Goal: Information Seeking & Learning: Learn about a topic

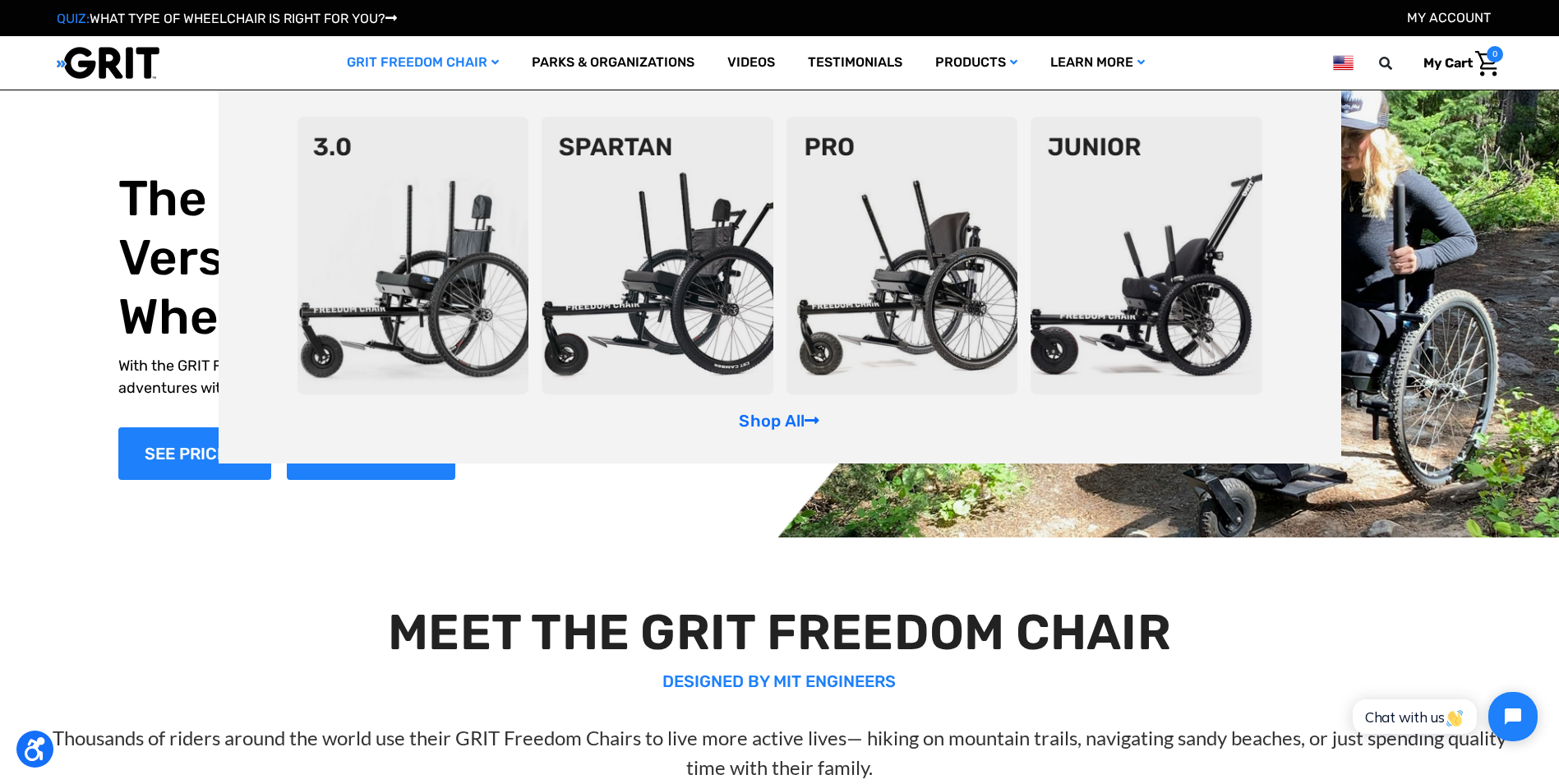
click at [451, 178] on img at bounding box center [414, 255] width 232 height 278
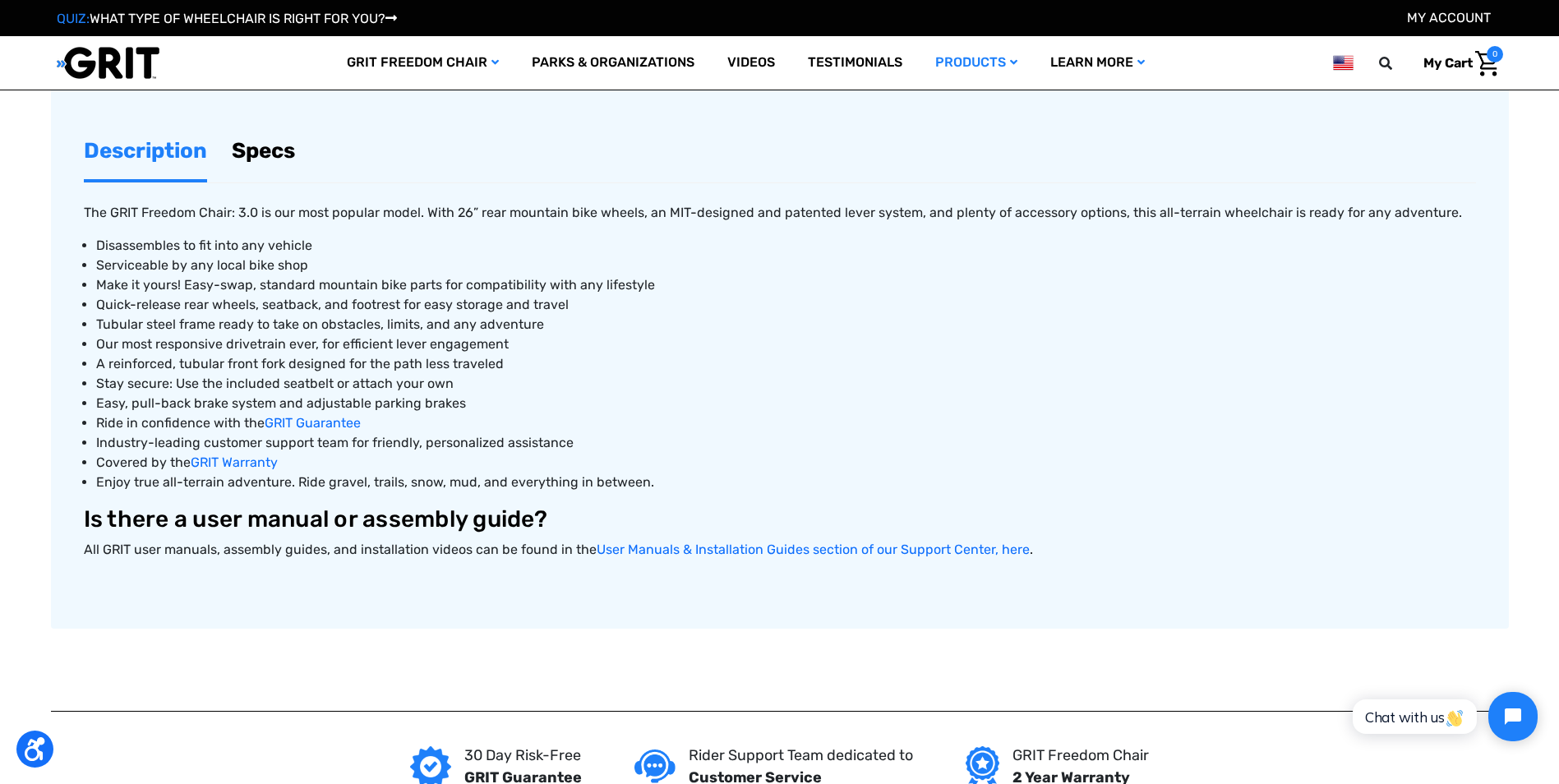
scroll to position [740, 0]
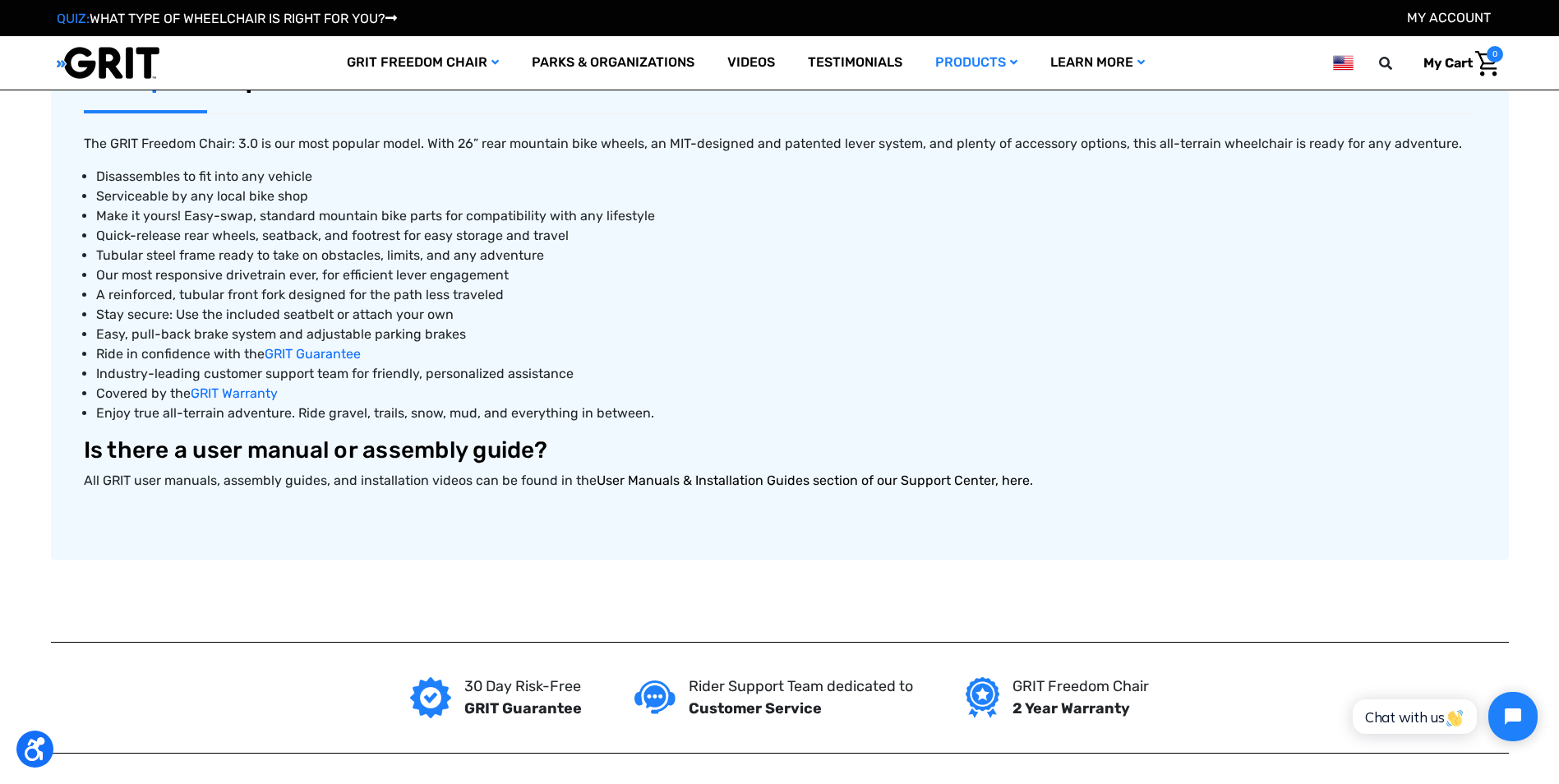
click at [604, 483] on link "User Manuals & Installation Guides section of our Support Center, here" at bounding box center [812, 480] width 433 height 16
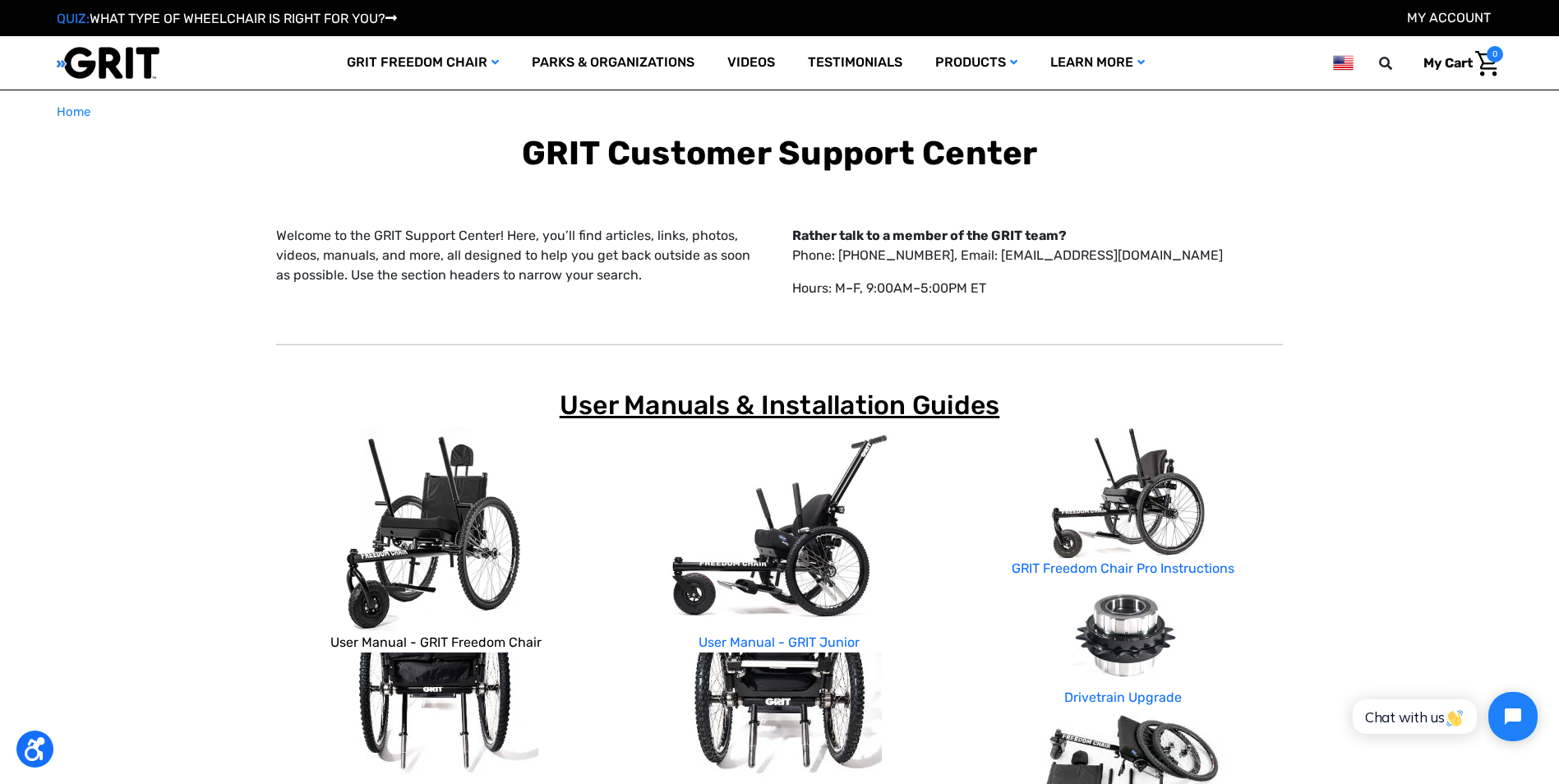
click at [518, 638] on link "User Manual - GRIT Freedom Chair" at bounding box center [435, 642] width 211 height 16
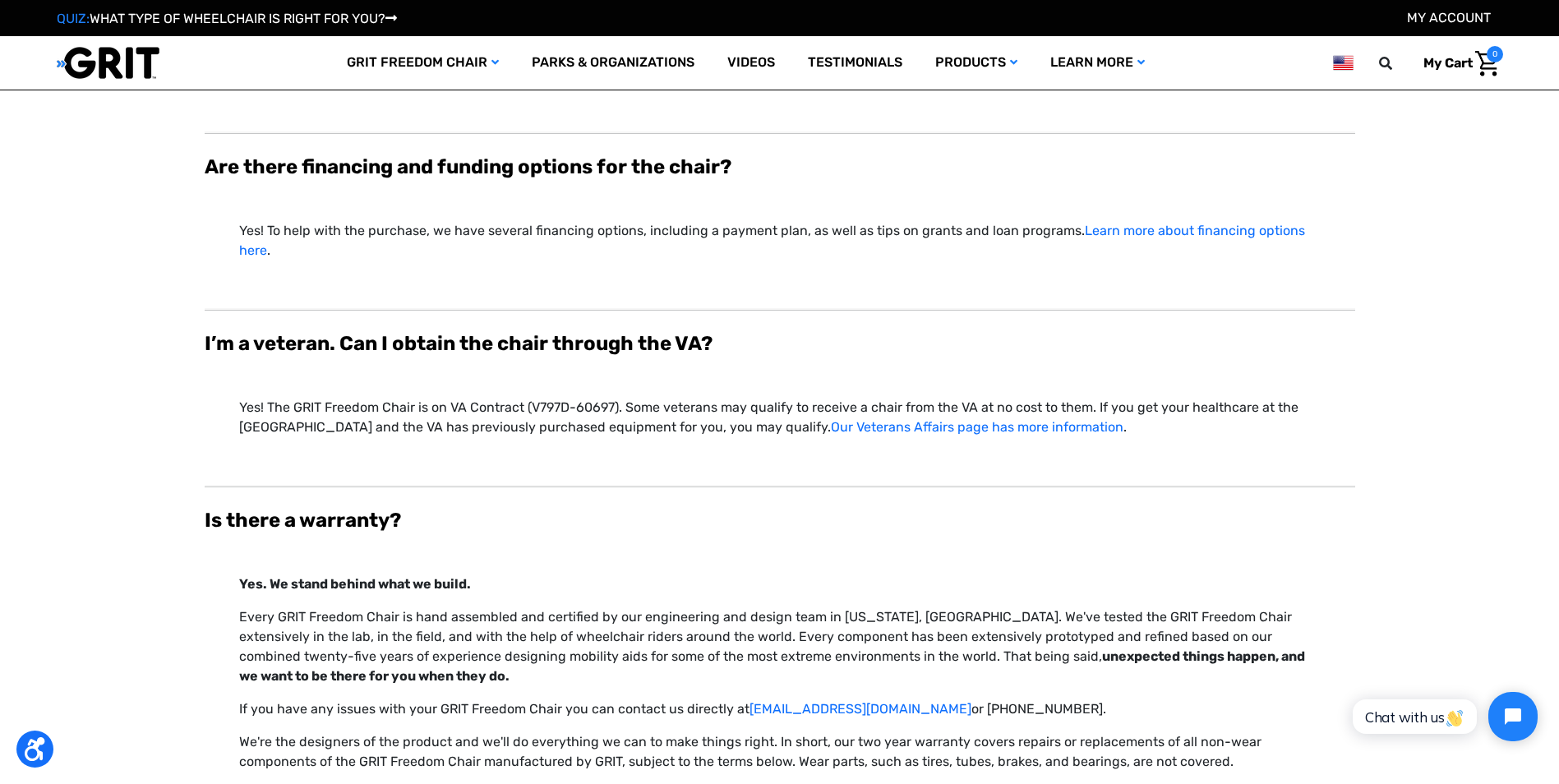
scroll to position [5093, 0]
click at [830, 418] on link "Our Veterans Affairs page has more information" at bounding box center [976, 426] width 292 height 16
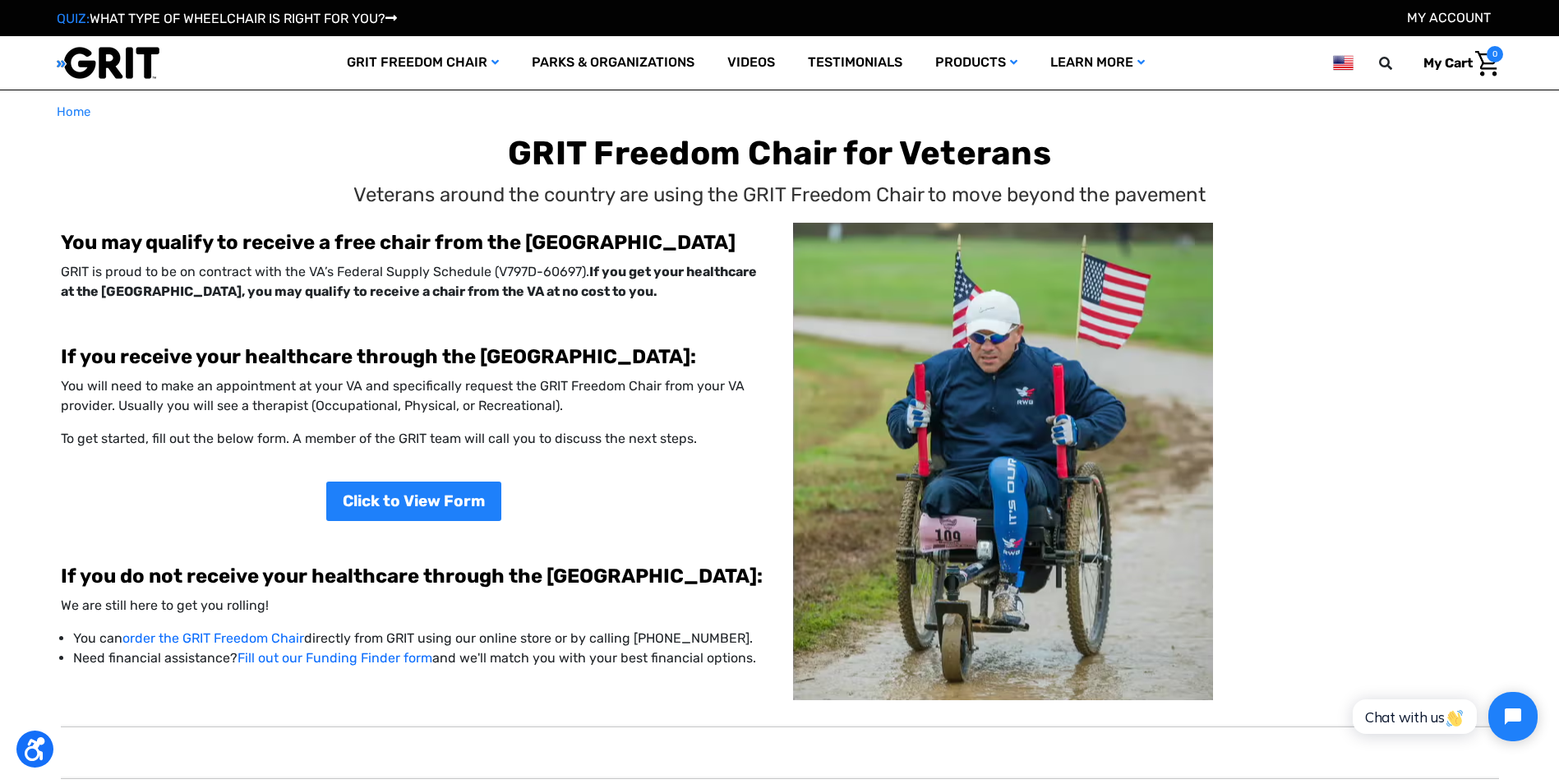
click at [655, 449] on div "You will need to make an appointment at your VA and specifically request the GR…" at bounding box center [415, 429] width 707 height 106
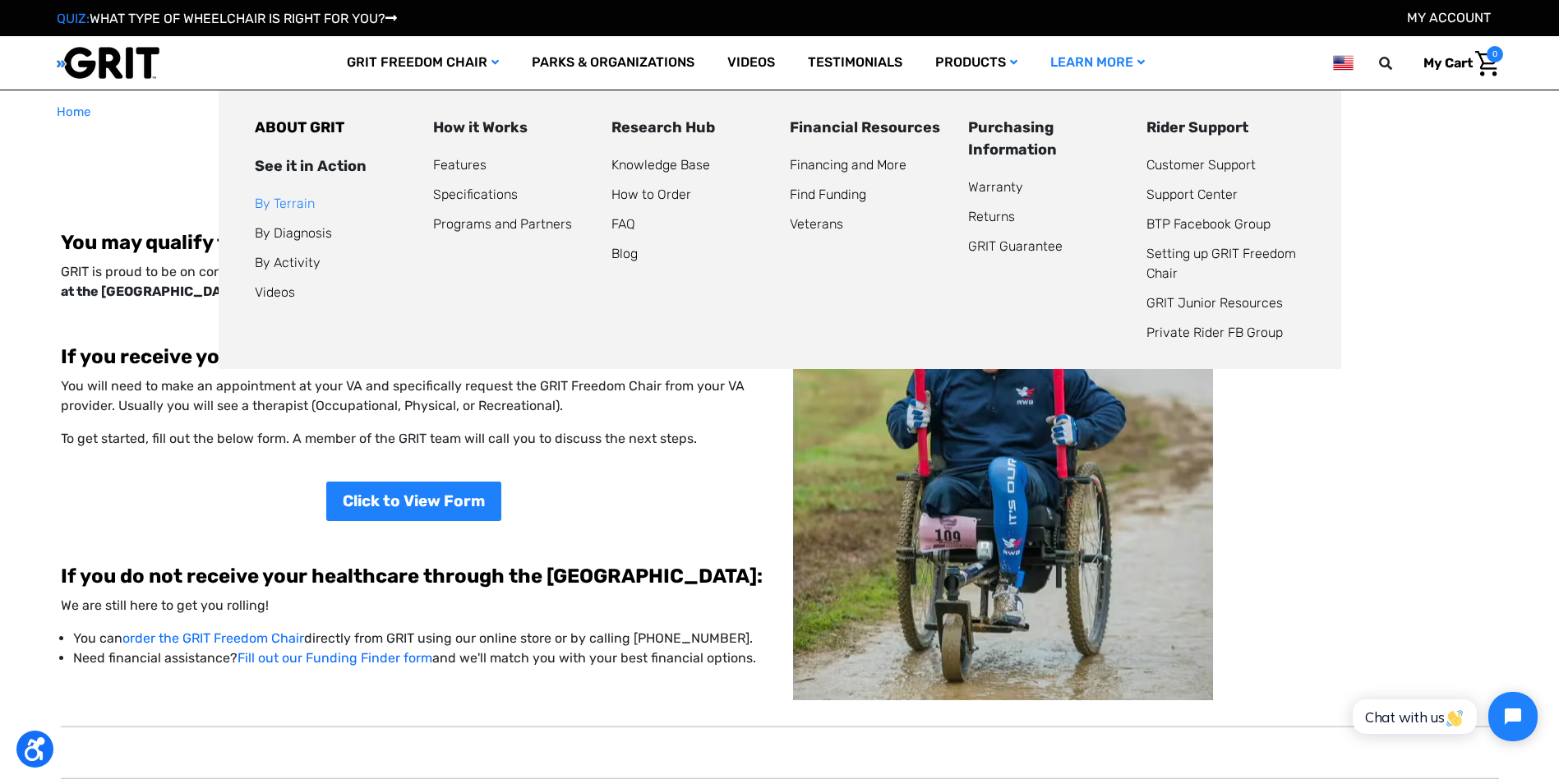
click at [291, 205] on link "By Terrain" at bounding box center [285, 203] width 60 height 16
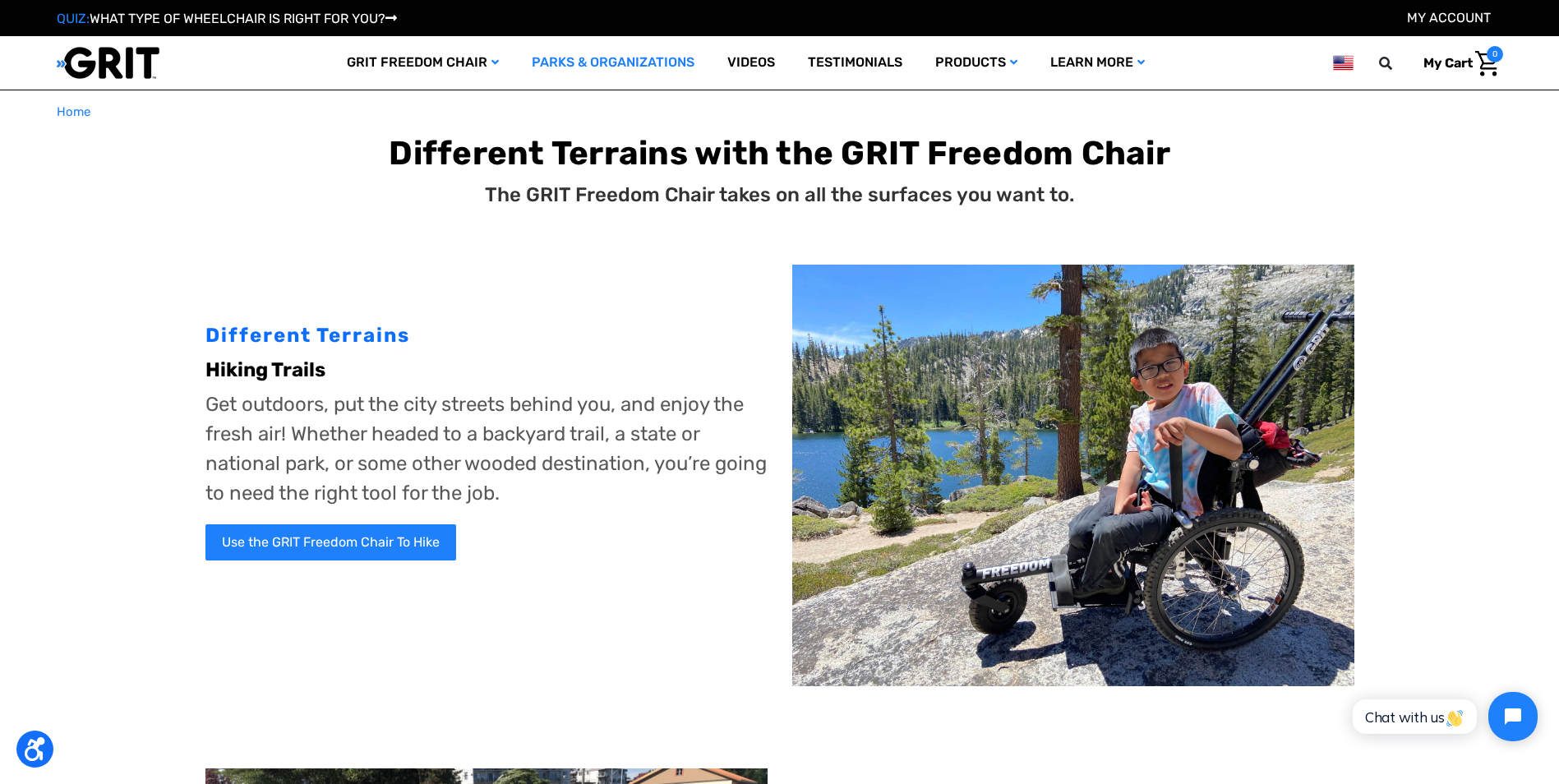
click at [601, 67] on link "Parks & Organizations" at bounding box center [613, 62] width 195 height 54
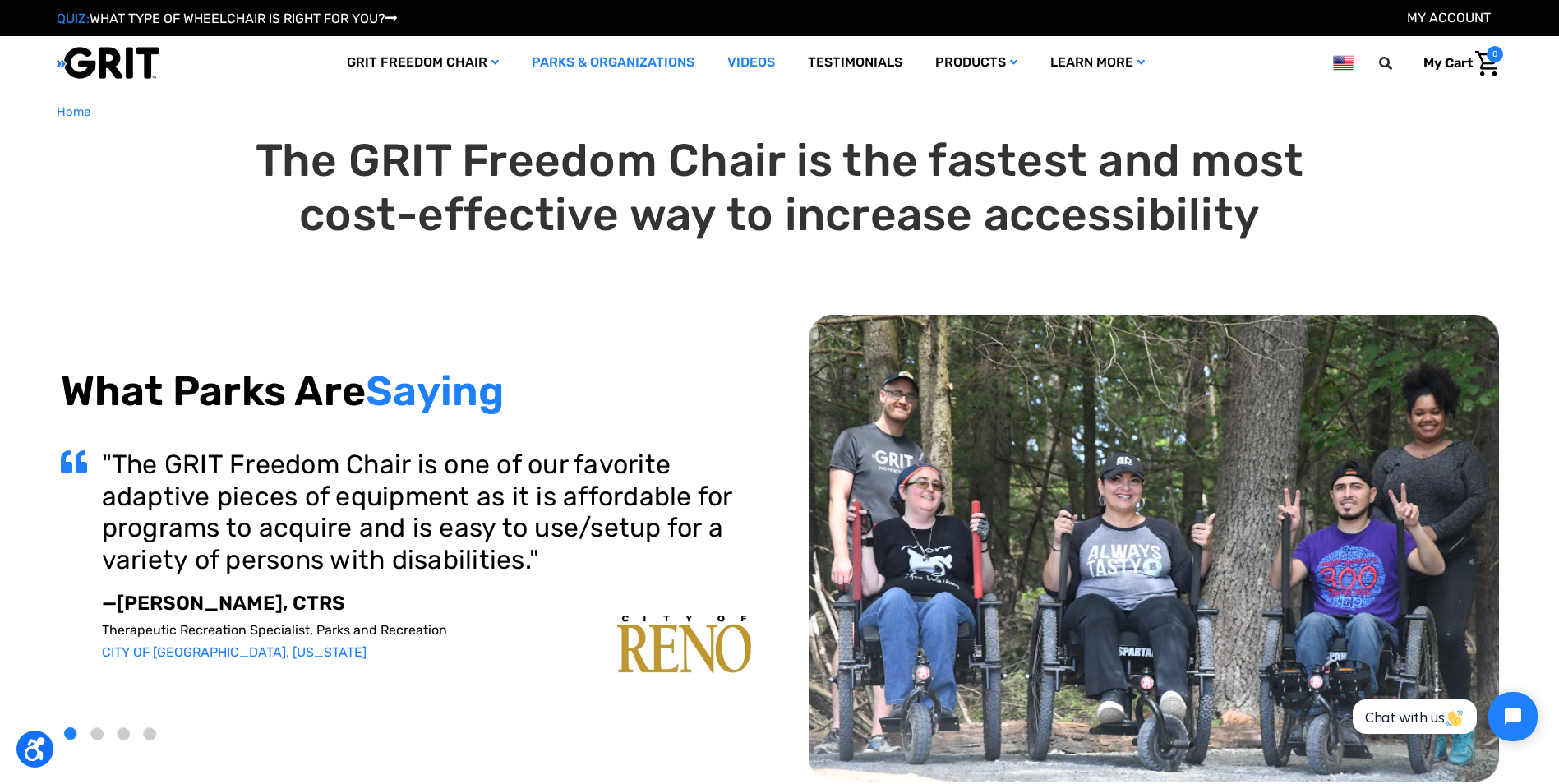
click at [749, 72] on link "Videos" at bounding box center [750, 62] width 80 height 54
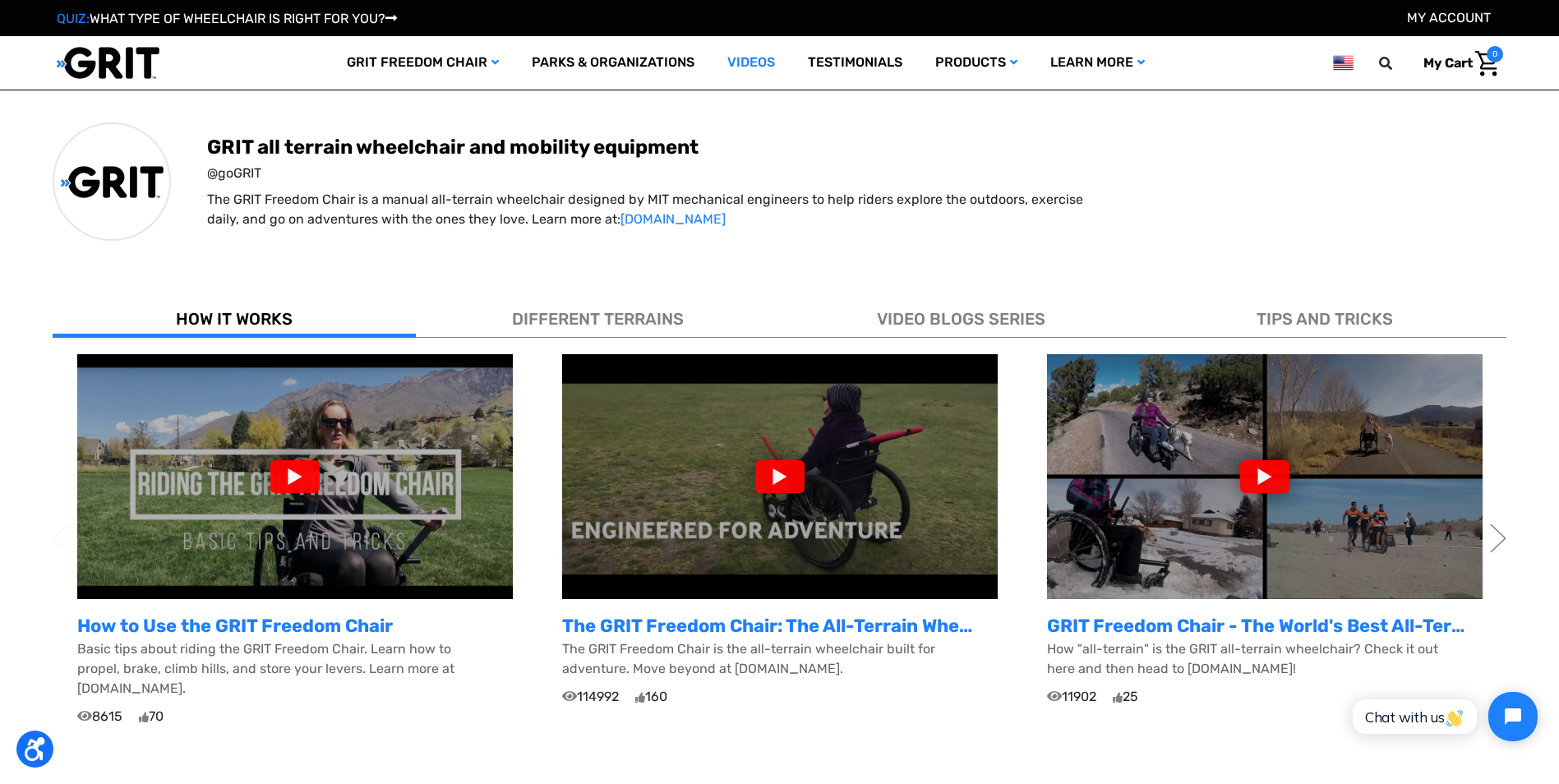
click at [601, 315] on span "DIFFERENT TERRAINS" at bounding box center [598, 318] width 172 height 20
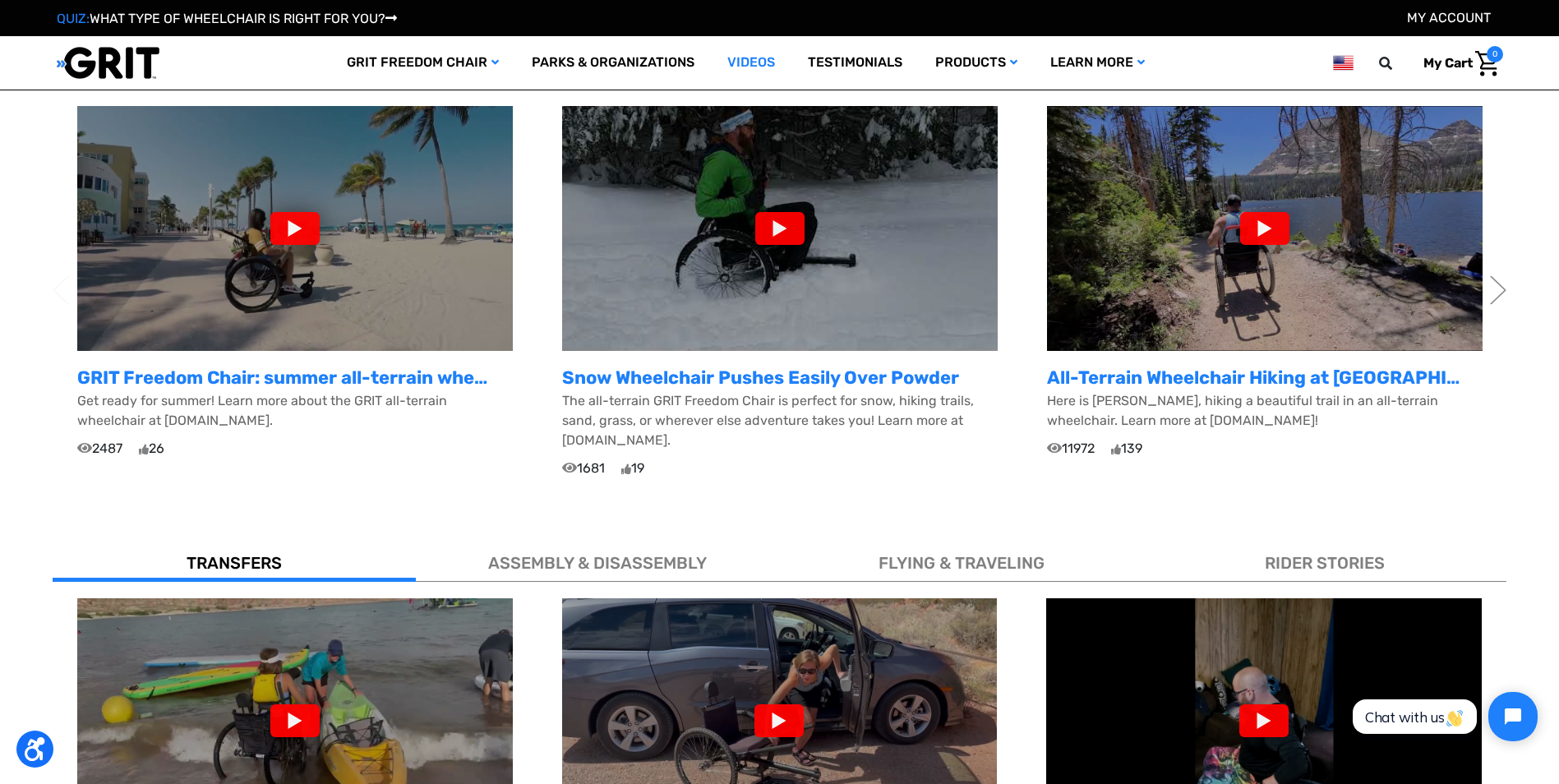
scroll to position [575, 0]
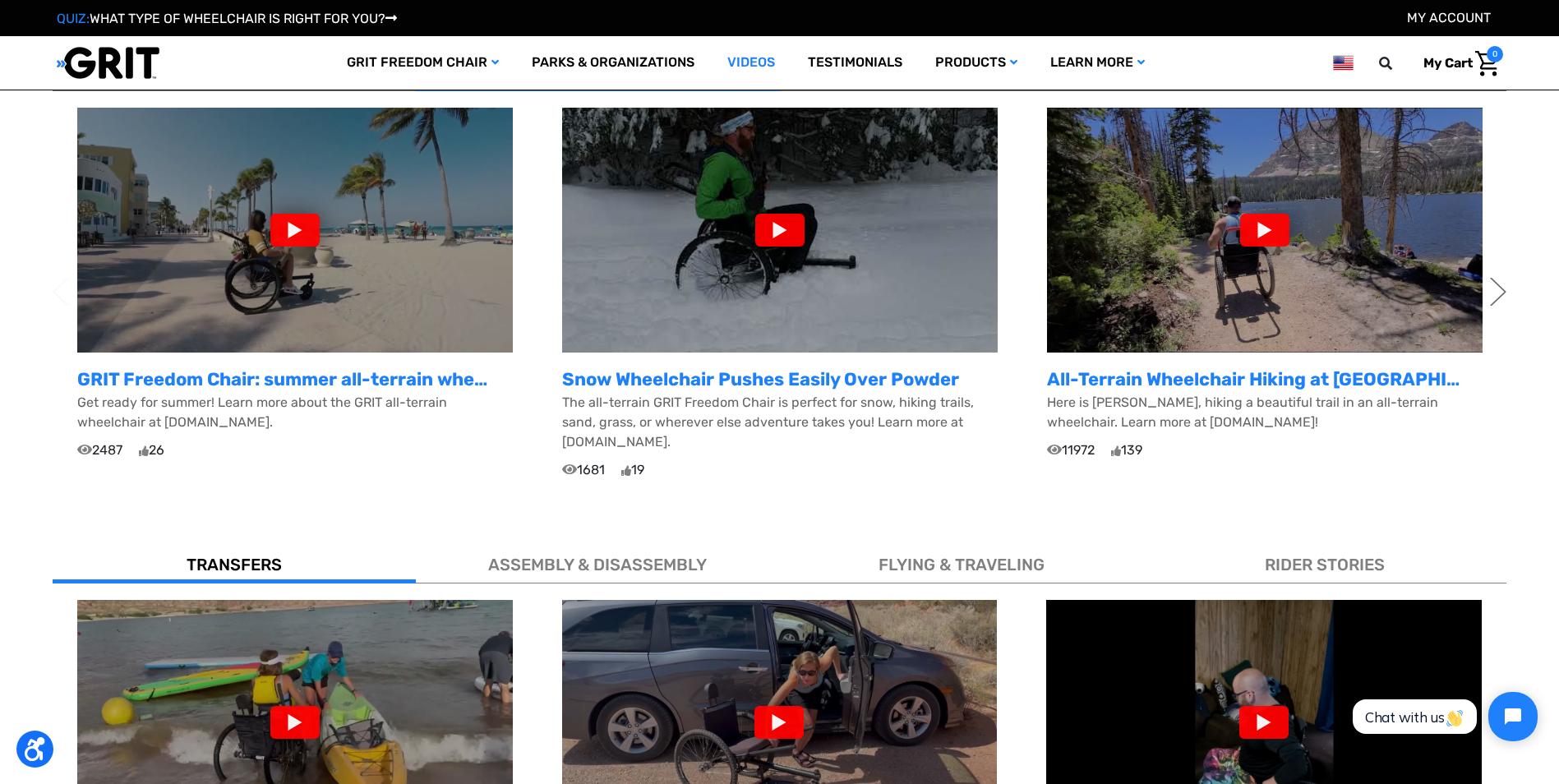
click at [1499, 287] on button "Next" at bounding box center [1498, 290] width 16 height 50
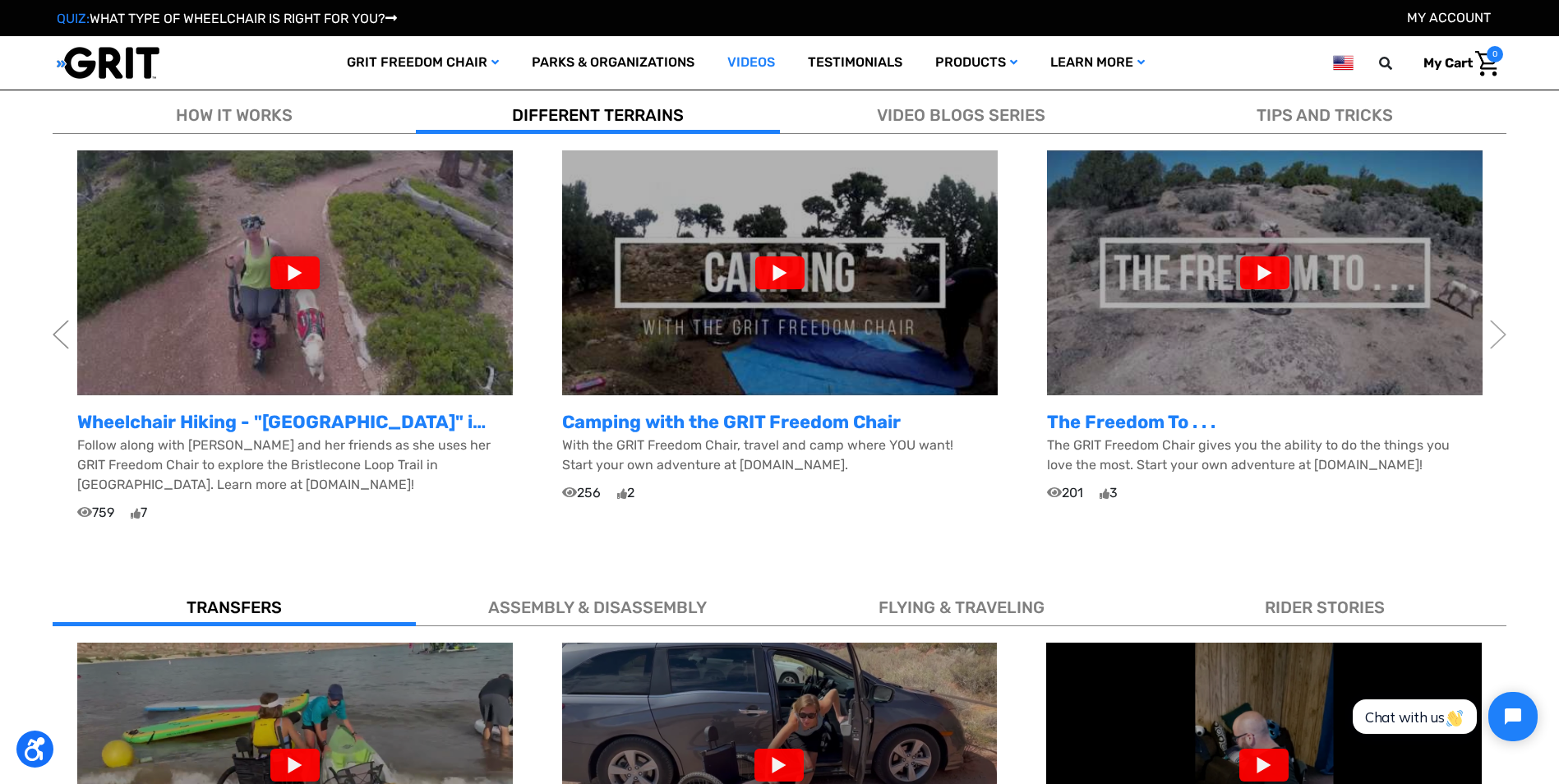
scroll to position [493, 0]
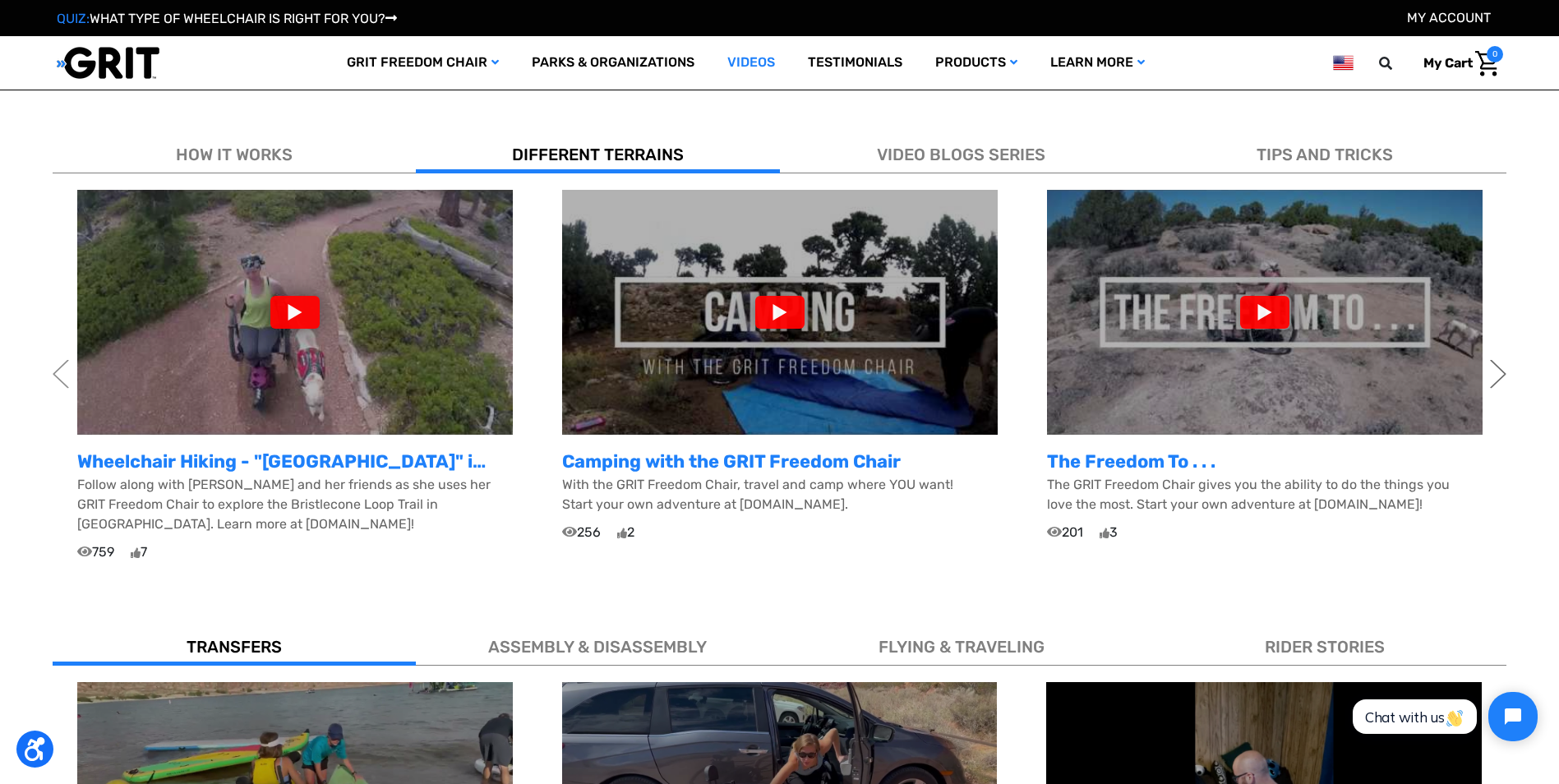
click at [1500, 372] on button "Next" at bounding box center [1498, 373] width 16 height 50
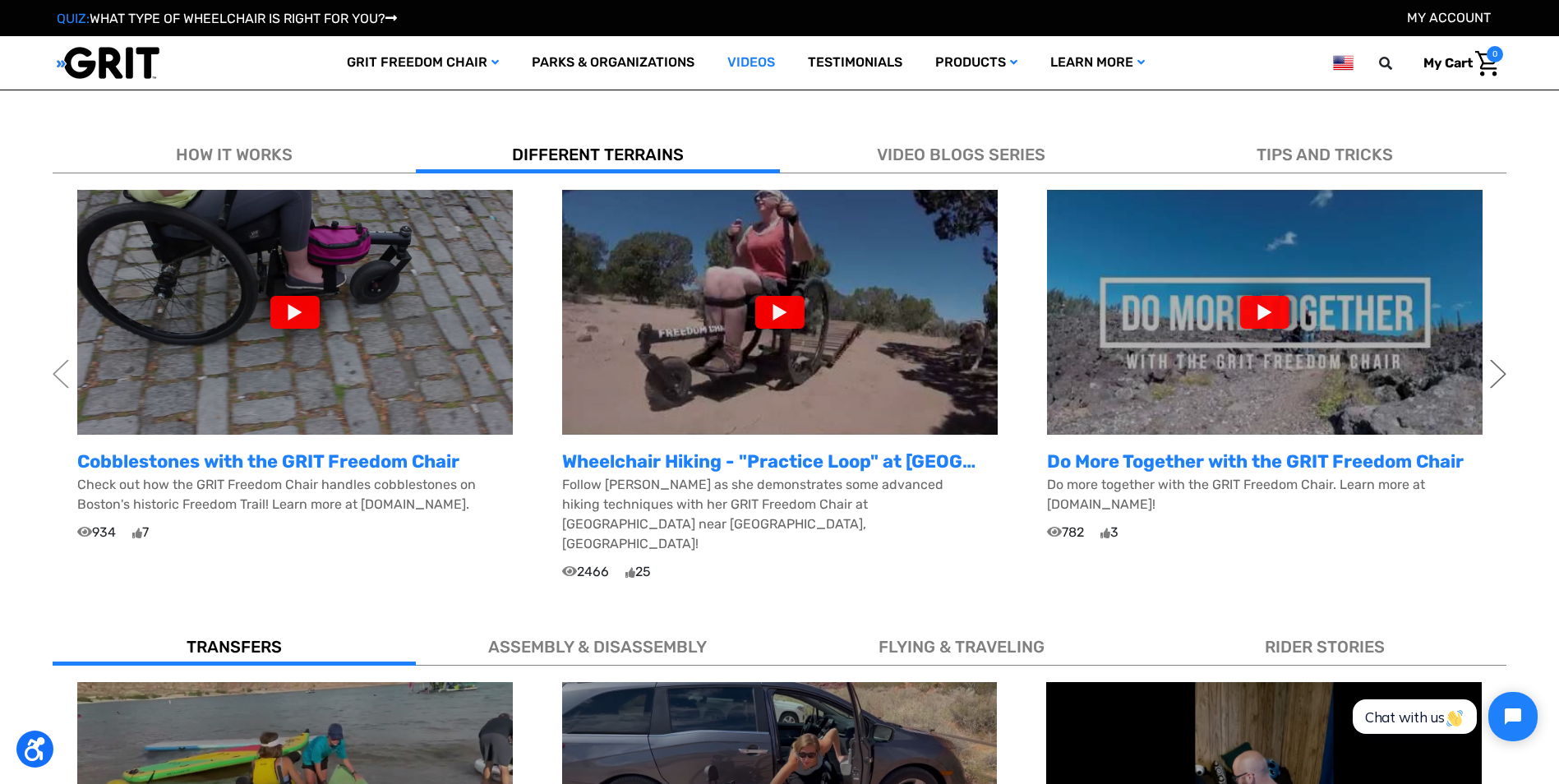
click at [1500, 370] on button "Next" at bounding box center [1498, 373] width 16 height 50
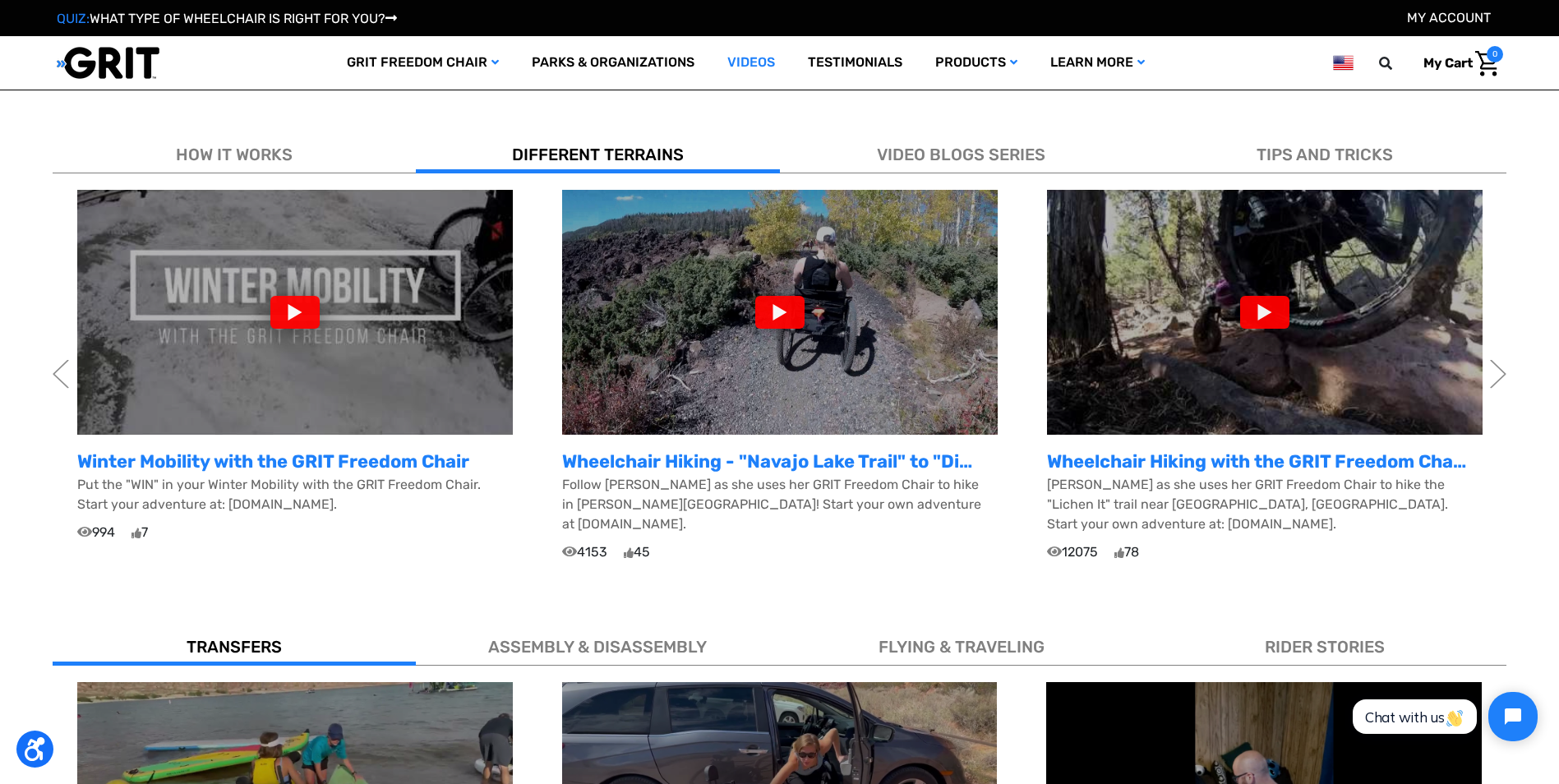
click at [1328, 359] on img at bounding box center [1265, 312] width 435 height 245
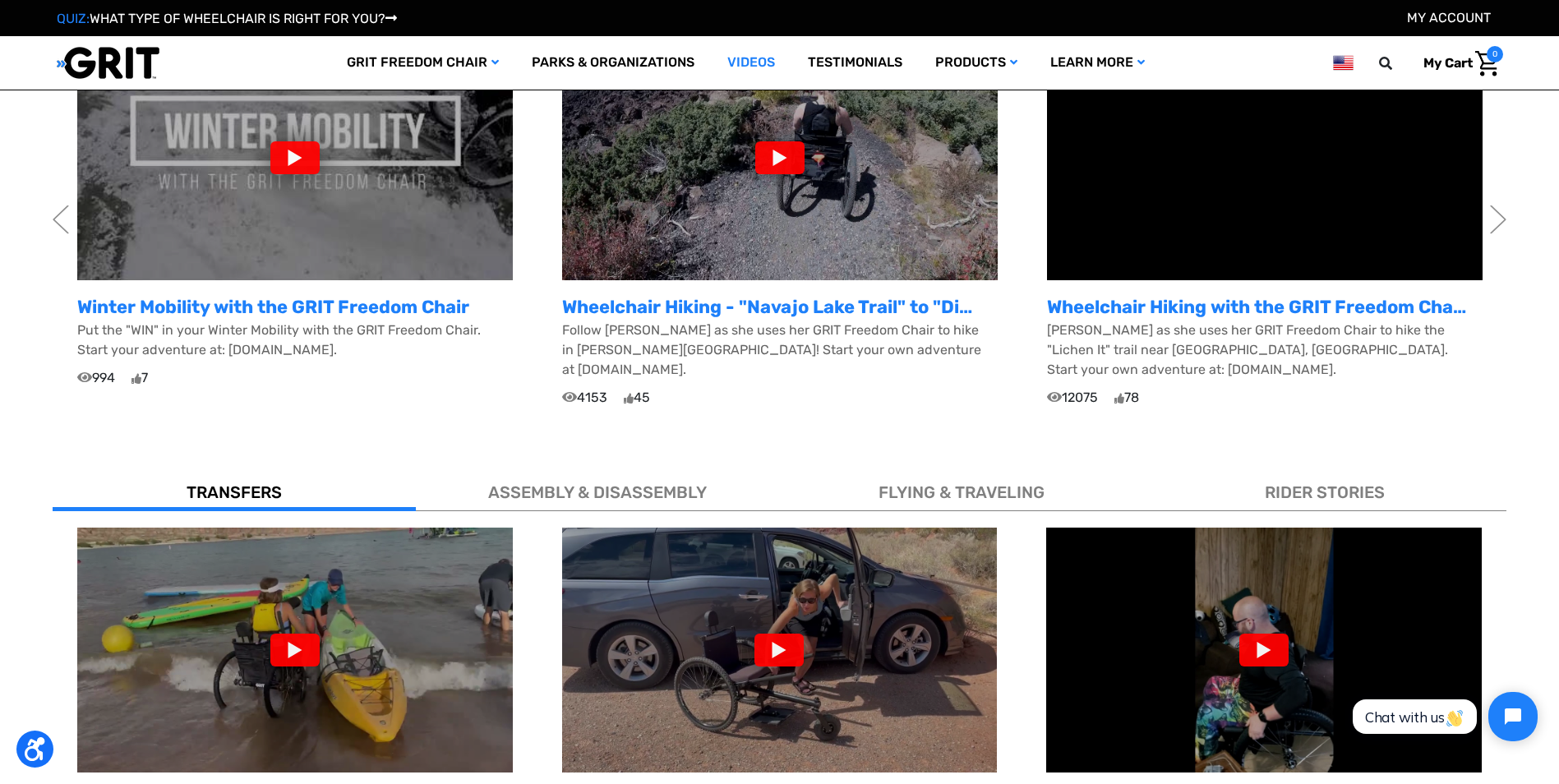
scroll to position [575, 0]
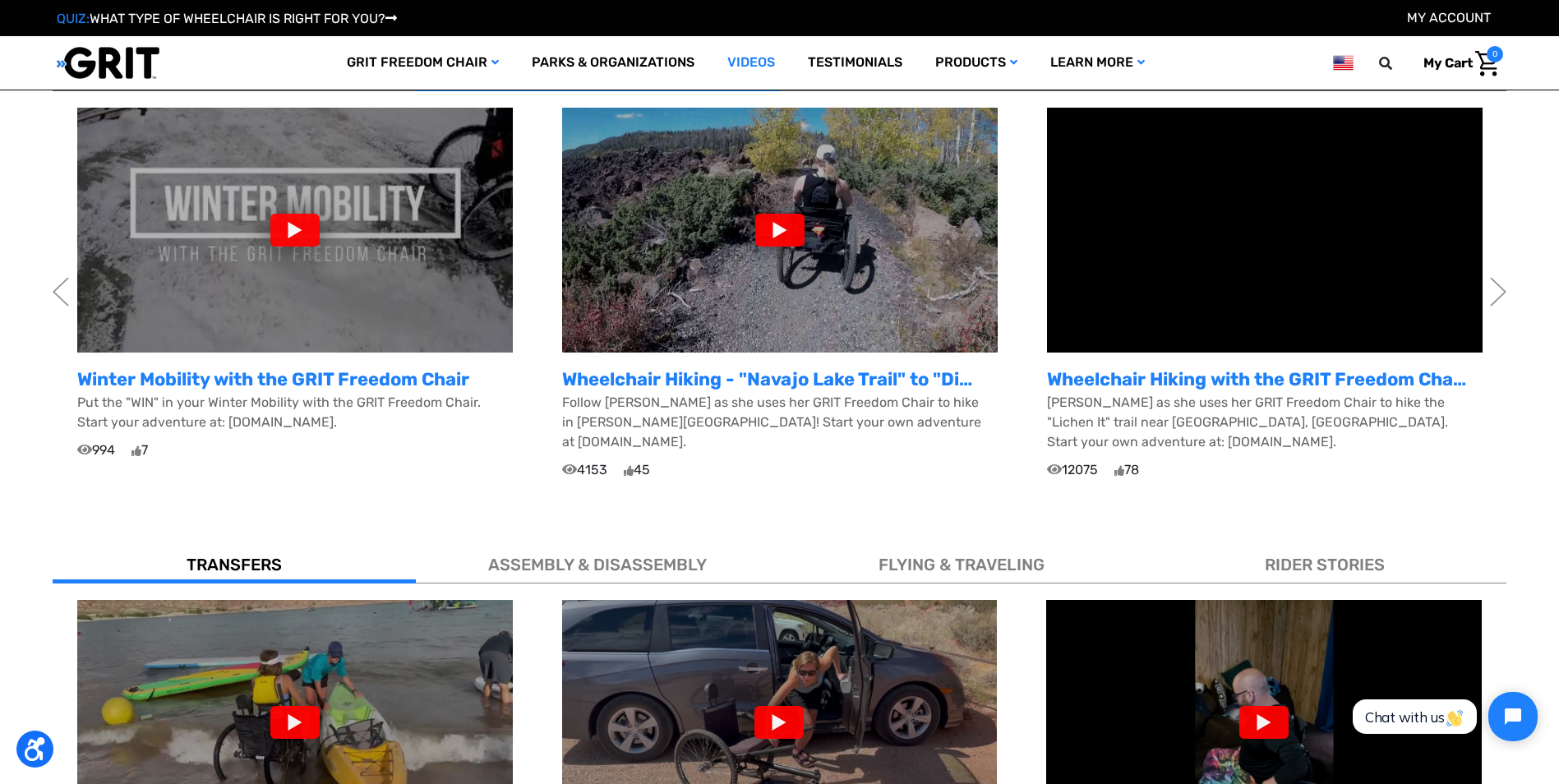
click at [855, 257] on img at bounding box center [780, 230] width 435 height 245
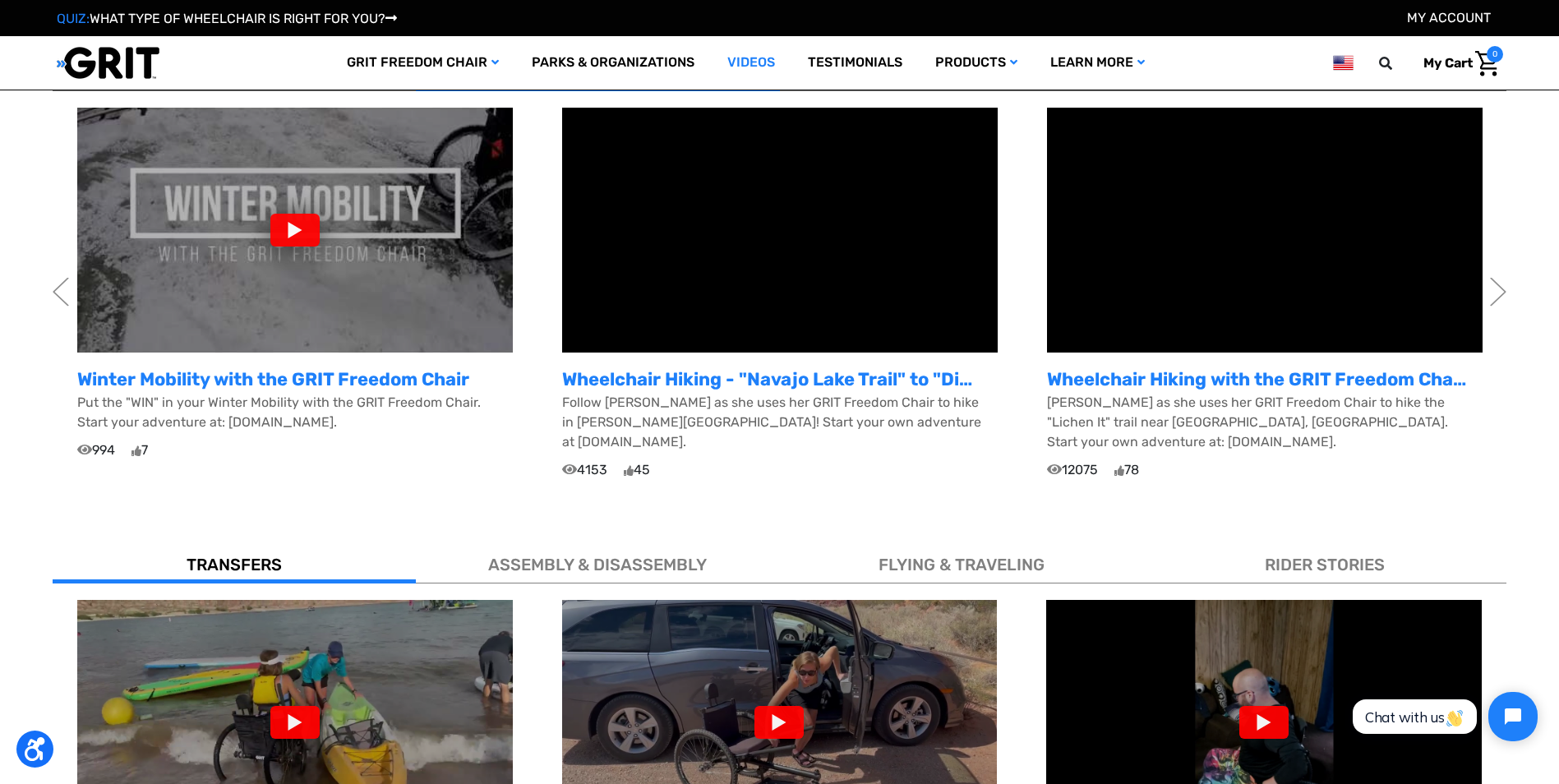
click at [1510, 277] on div "GRIT all terrain wheelchair and mobility equipment @goGRIT The GRIT Freedom Cha…" at bounding box center [780, 162] width 1559 height 677
click at [1497, 282] on button "Next" at bounding box center [1498, 290] width 16 height 50
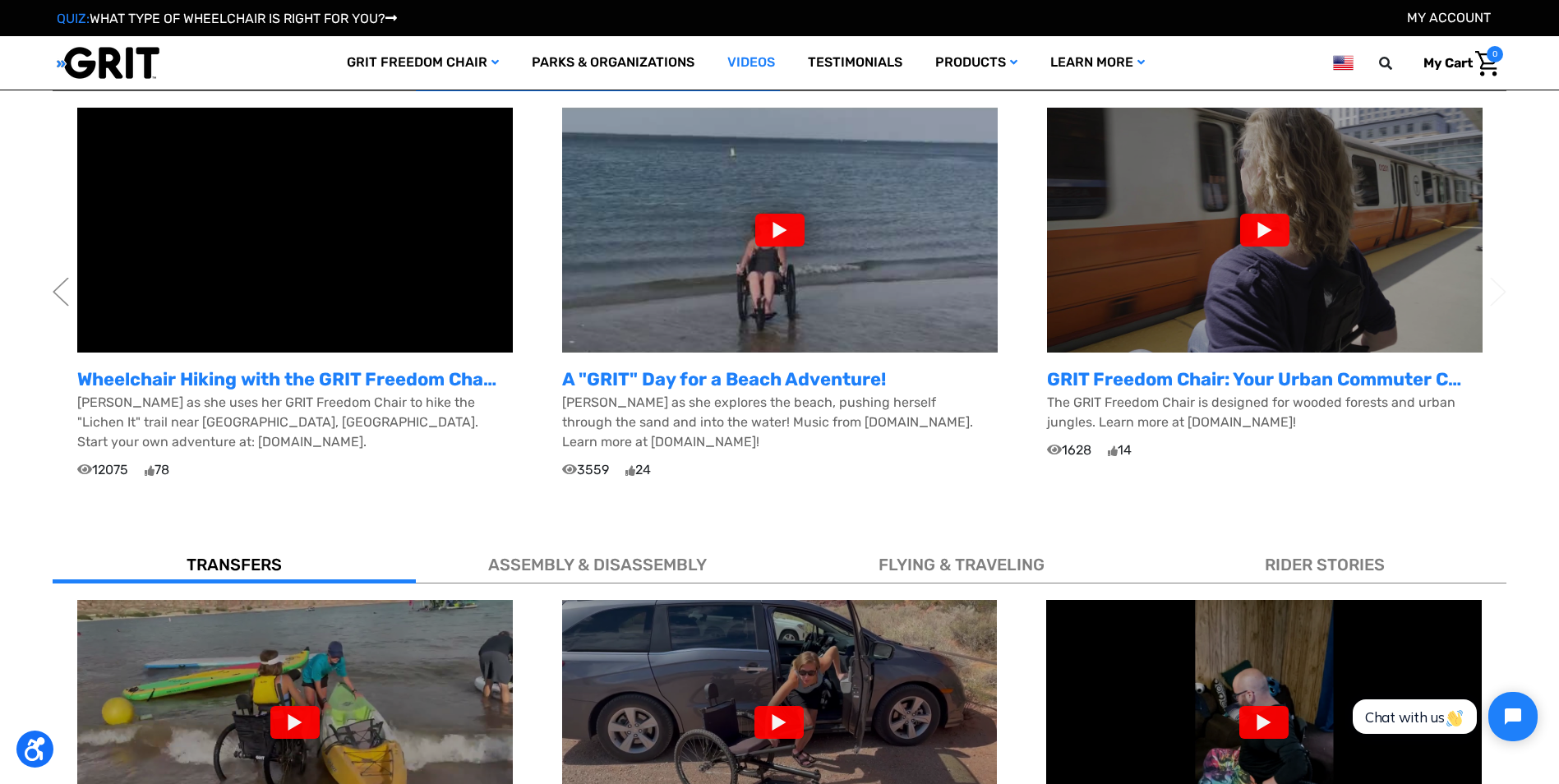
click at [1497, 282] on button "Next" at bounding box center [1498, 290] width 16 height 50
click at [61, 278] on button "Previous" at bounding box center [60, 290] width 16 height 50
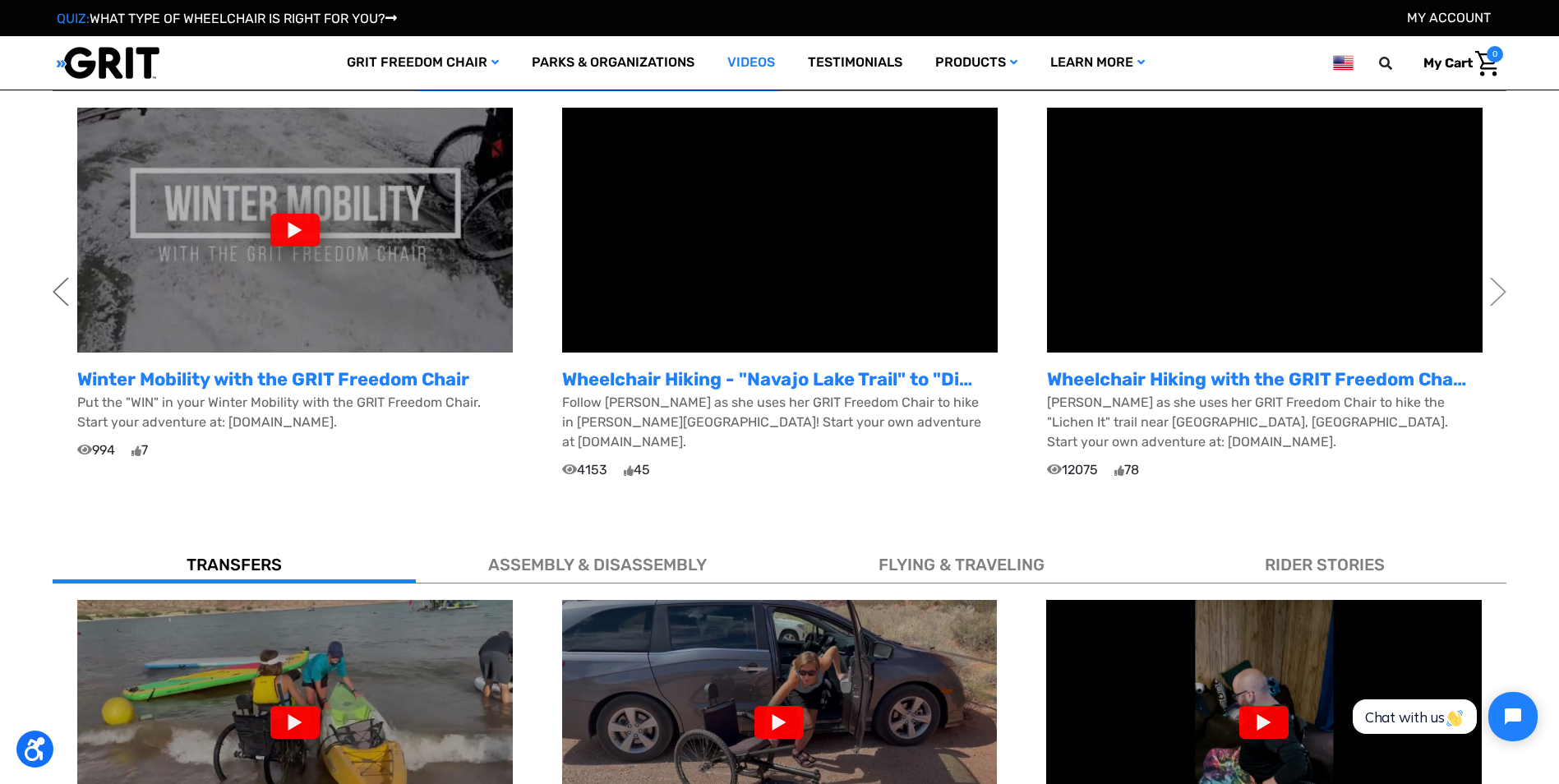
click at [61, 278] on button "Previous" at bounding box center [60, 290] width 16 height 50
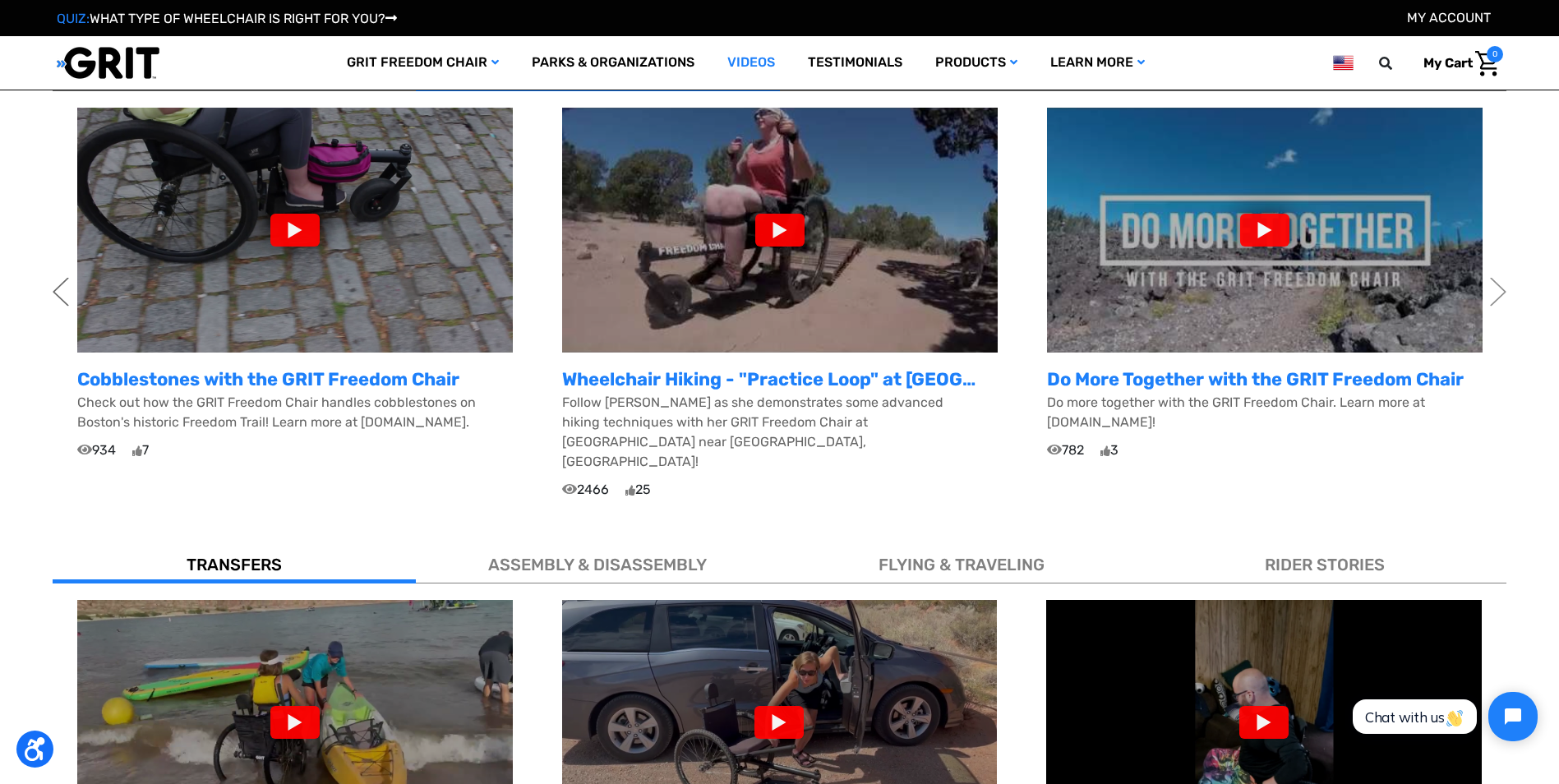
click at [61, 278] on button "Previous" at bounding box center [60, 290] width 16 height 50
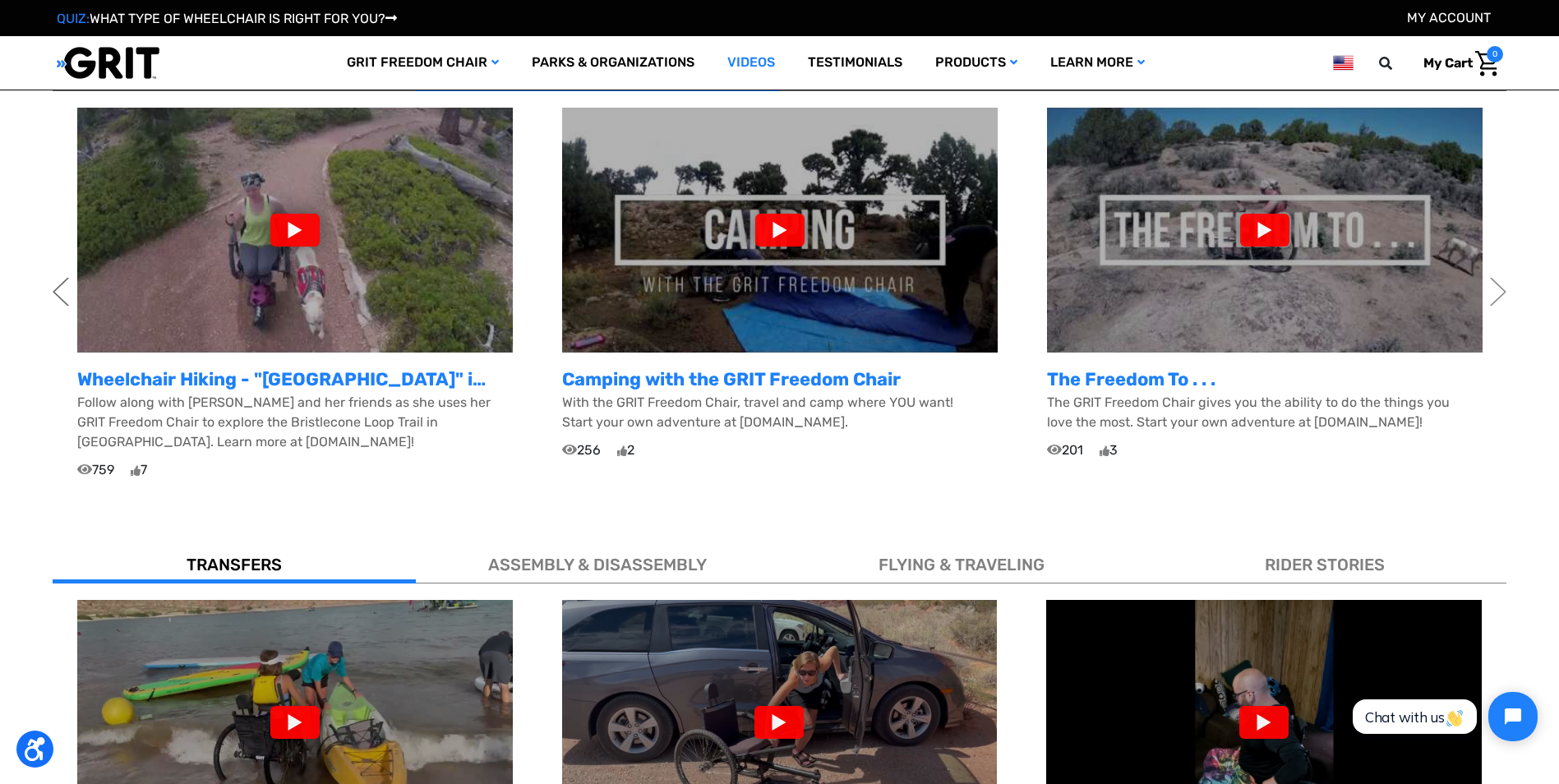
click at [61, 278] on button "Previous" at bounding box center [60, 290] width 16 height 50
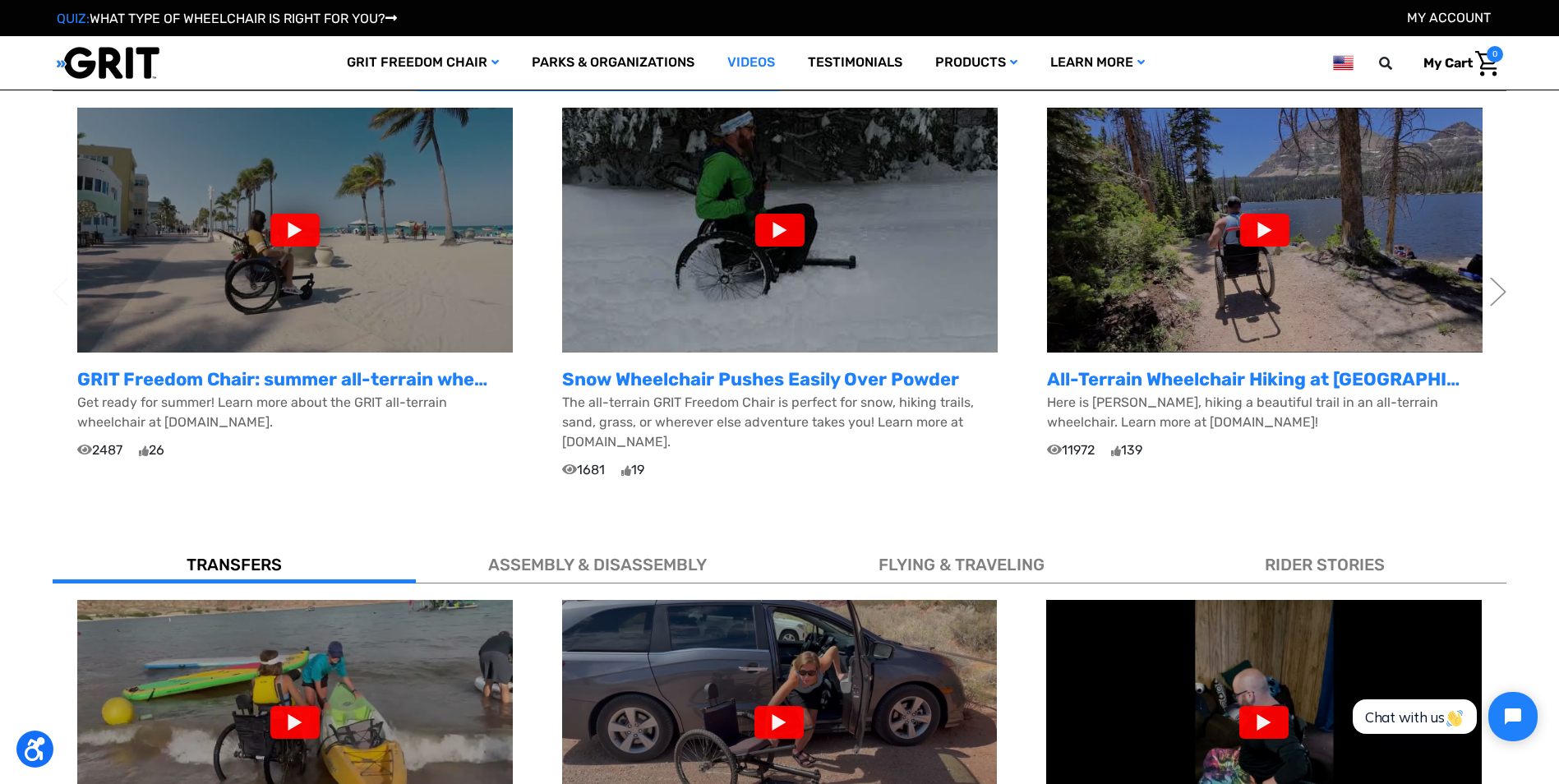
click at [647, 301] on img at bounding box center [780, 230] width 435 height 245
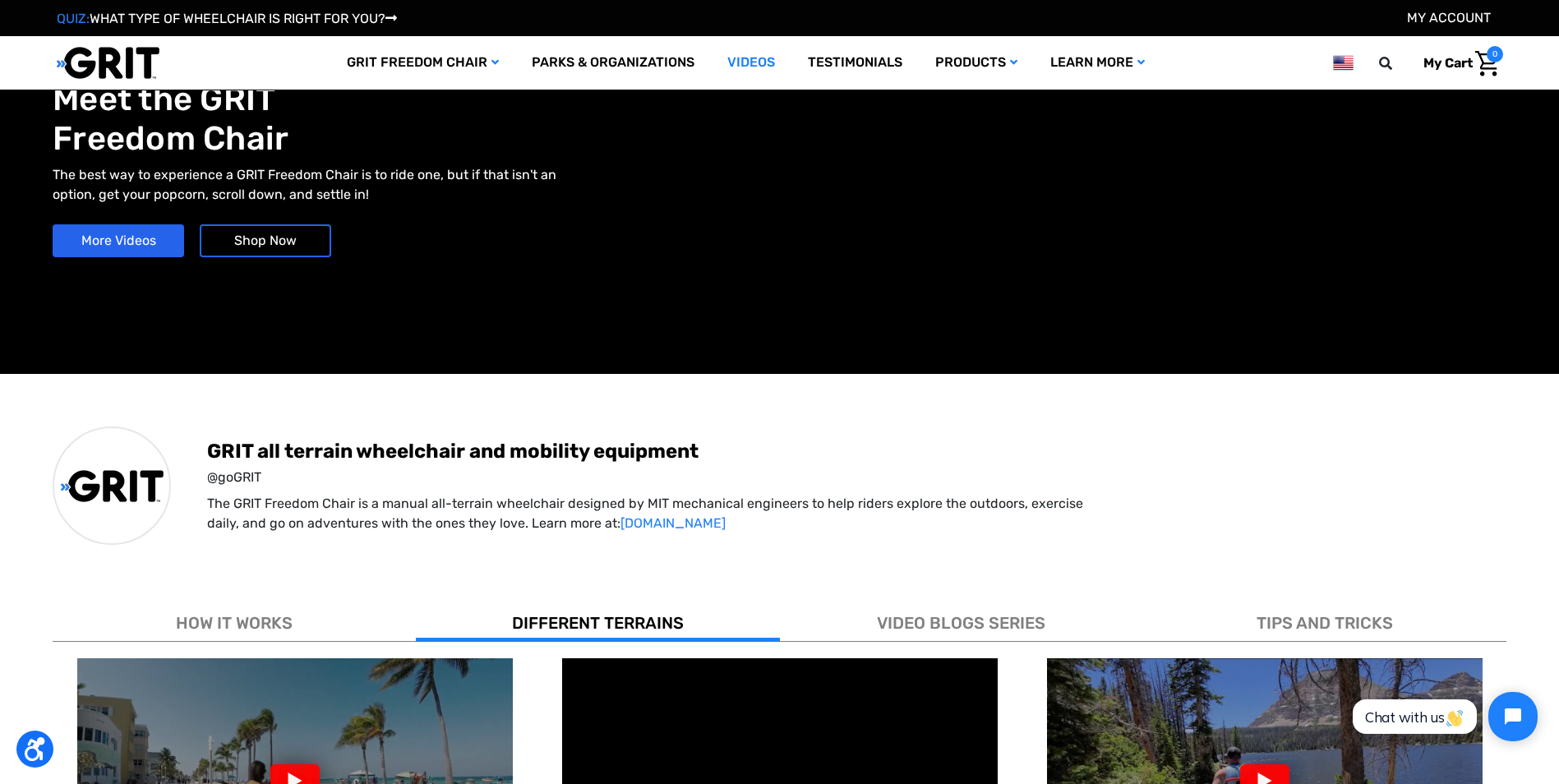
scroll to position [0, 0]
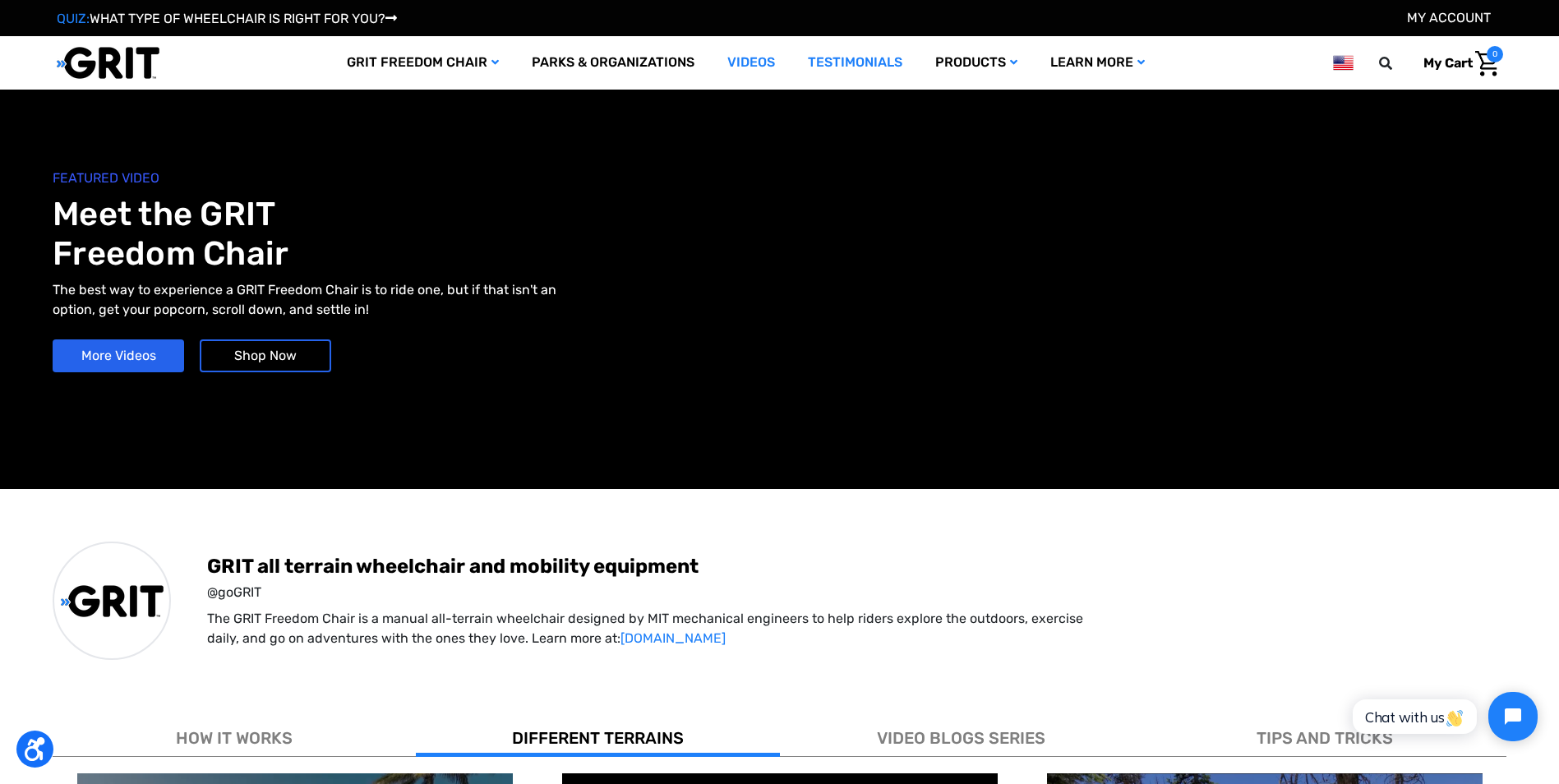
click at [871, 61] on link "Testimonials" at bounding box center [855, 62] width 127 height 54
